Goal: Information Seeking & Learning: Learn about a topic

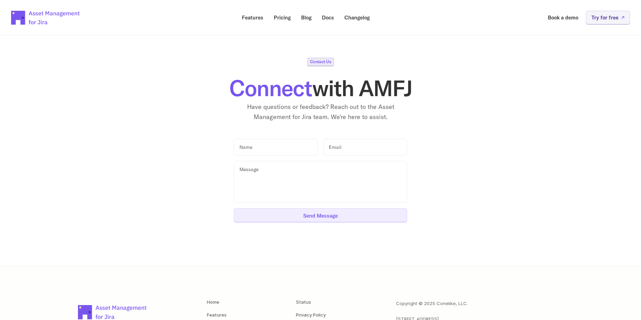
click at [532, 132] on div "Contact Us Connect with AMFJ Have questions or feedback? Reach out to the Asset…" at bounding box center [321, 140] width 580 height 164
click at [544, 114] on div "Contact Us Connect with AMFJ Have questions or feedback? Reach out to the Asset…" at bounding box center [321, 90] width 580 height 64
click at [576, 105] on div "Contact Us Connect with AMFJ Have questions or feedback? Reach out to the Asset…" at bounding box center [321, 90] width 580 height 64
click at [559, 136] on div "Contact Us Connect with AMFJ Have questions or feedback? Reach out to the Asset…" at bounding box center [321, 140] width 580 height 164
click at [285, 147] on input "text" at bounding box center [276, 147] width 84 height 17
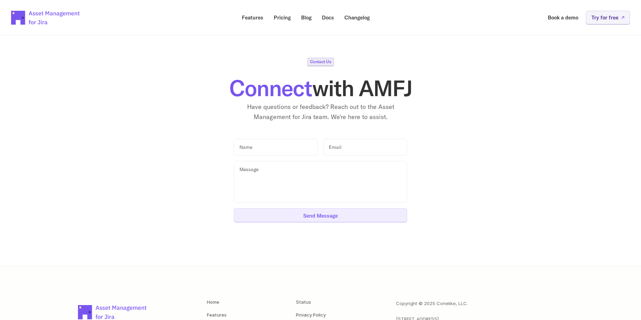
click at [481, 180] on div "Contact Us Connect with AMFJ Have questions or feedback? Reach out to the Asset…" at bounding box center [321, 140] width 580 height 164
click at [318, 57] on section "Contact Us Connect with AMFJ Have questions or feedback? Reach out to the Asset…" at bounding box center [321, 145] width 624 height 242
click at [319, 61] on p "Contact Us" at bounding box center [320, 62] width 21 height 4
click at [307, 17] on p "Blog" at bounding box center [306, 17] width 10 height 5
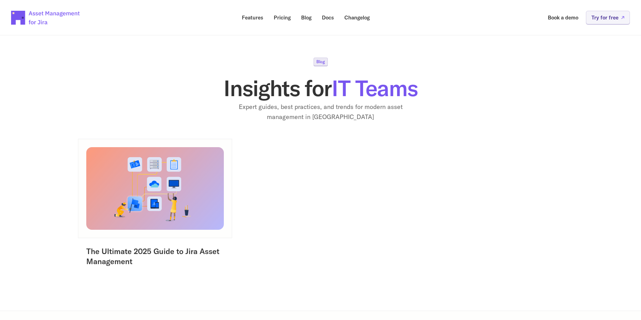
click at [536, 213] on div "The Ultimate 2025 Guide to Jira Asset Management" at bounding box center [320, 203] width 485 height 128
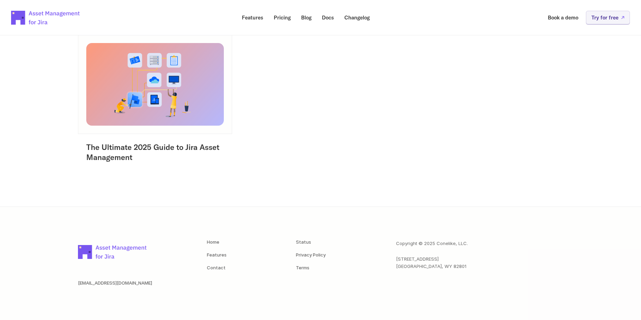
scroll to position [109, 0]
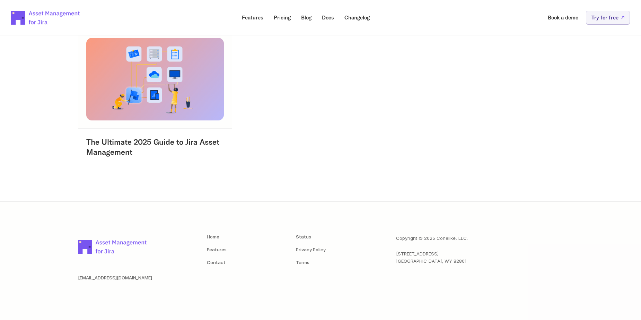
click at [150, 95] on img at bounding box center [155, 78] width 145 height 87
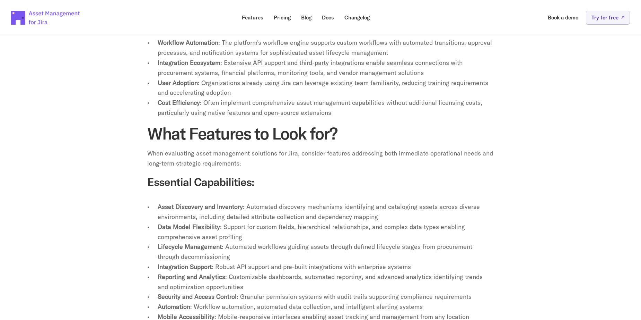
scroll to position [1387, 0]
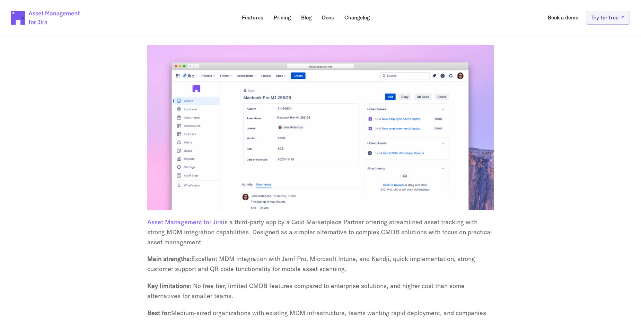
click at [493, 219] on p "Asset Management for Jira is a third-party app by a Gold Marketplace Partner of…" at bounding box center [320, 232] width 347 height 30
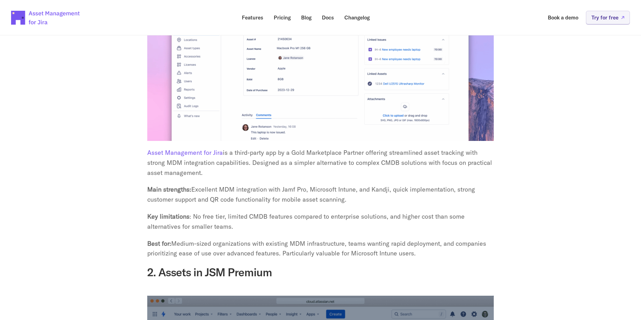
scroll to position [1595, 0]
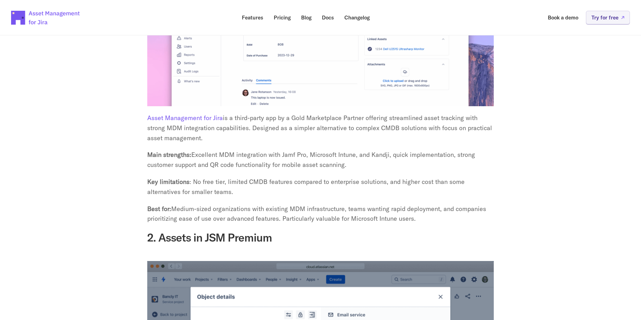
scroll to position [1456, 0]
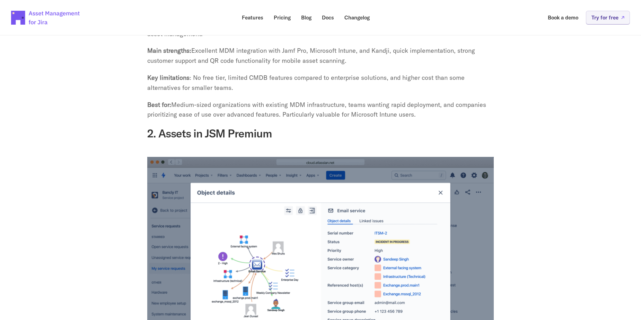
scroll to position [1768, 0]
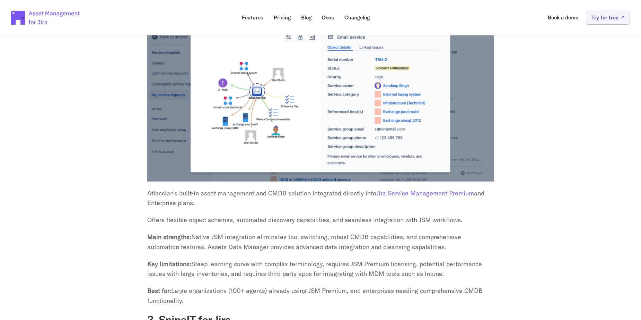
drag, startPoint x: 159, startPoint y: 210, endPoint x: 403, endPoint y: 221, distance: 243.6
drag, startPoint x: 403, startPoint y: 221, endPoint x: 510, endPoint y: 266, distance: 115.8
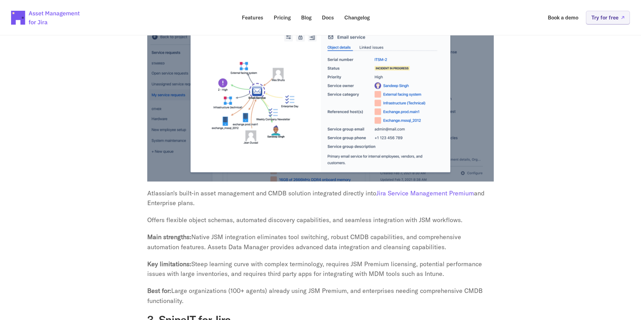
drag, startPoint x: 156, startPoint y: 254, endPoint x: 418, endPoint y: 258, distance: 262.5
click at [416, 259] on p "Key limitations: Steep learning curve with complex terminology, requires JSM Pr…" at bounding box center [320, 269] width 347 height 20
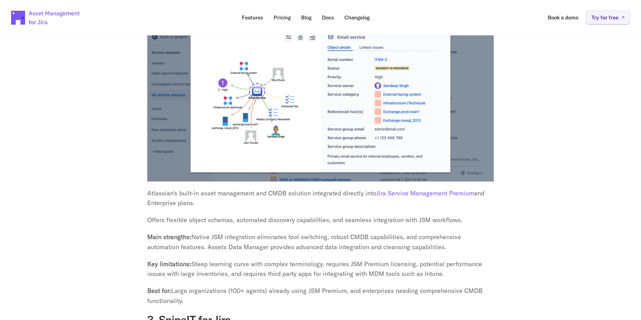
drag, startPoint x: 345, startPoint y: 280, endPoint x: 469, endPoint y: 286, distance: 123.9
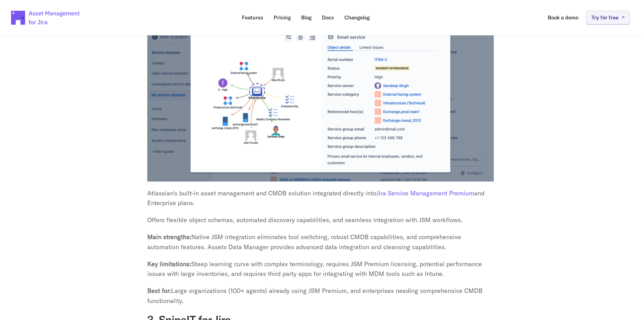
click at [467, 286] on p "Best for: Large organizations (100+ agents) already using JSM Premium, and ente…" at bounding box center [320, 296] width 347 height 20
drag, startPoint x: 469, startPoint y: 286, endPoint x: 547, endPoint y: 288, distance: 78.4
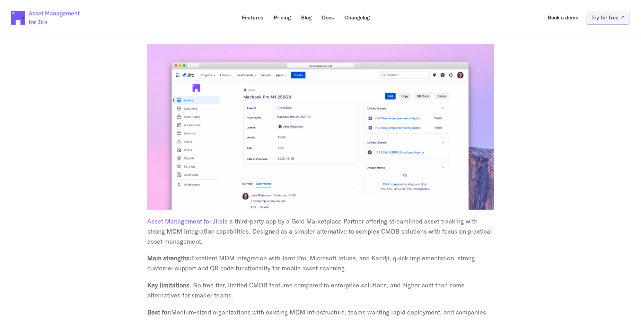
scroll to position [1426, 0]
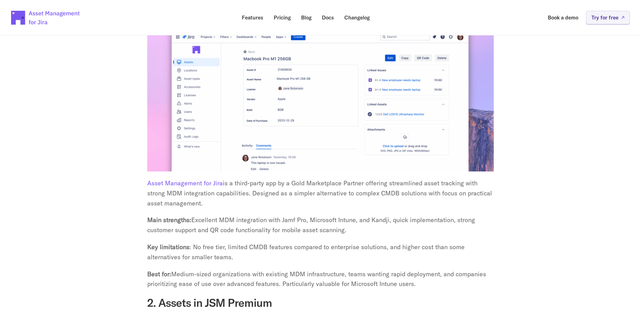
click at [536, 239] on section "The Ultimate 2025 Guide to Jira Asset Management Managing company assets in [DA…" at bounding box center [320, 4] width 641 height 2811
click at [543, 225] on section "The Ultimate 2025 Guide to Jira Asset Management Managing company assets in [DA…" at bounding box center [320, 4] width 641 height 2811
click at [558, 217] on section "The Ultimate 2025 Guide to Jira Asset Management Managing company assets in [DA…" at bounding box center [320, 4] width 641 height 2811
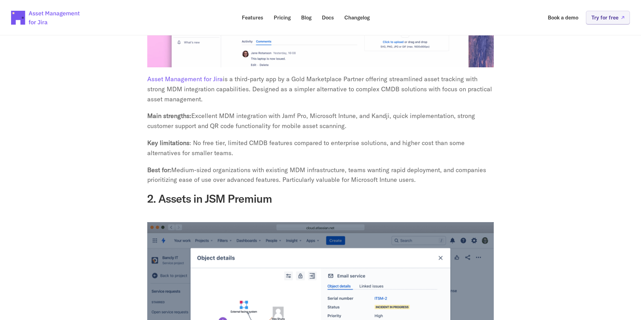
scroll to position [1634, 0]
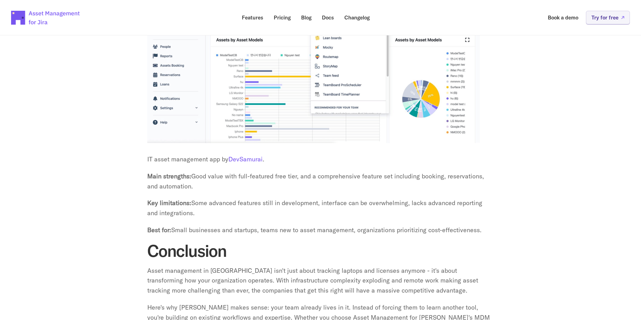
scroll to position [2501, 0]
